Goal: Task Accomplishment & Management: Complete application form

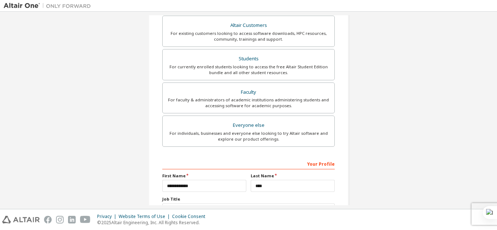
scroll to position [195, 0]
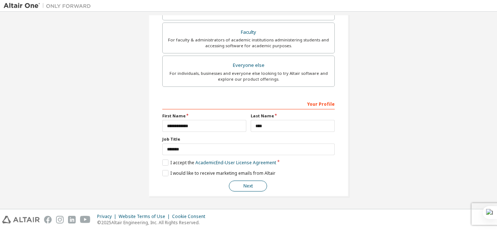
click at [249, 187] on button "Next" at bounding box center [248, 186] width 38 height 11
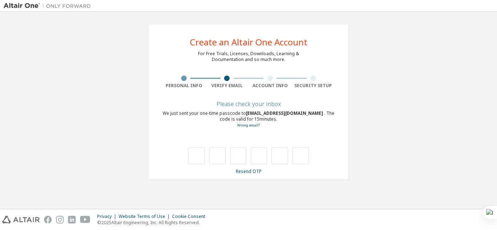
scroll to position [0, 0]
type input "*"
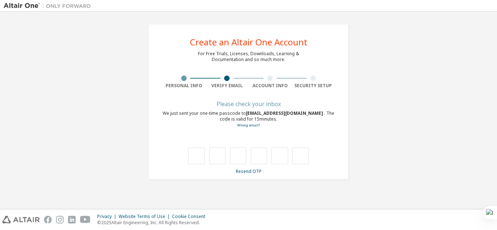
type input "*"
